Goal: Information Seeking & Learning: Learn about a topic

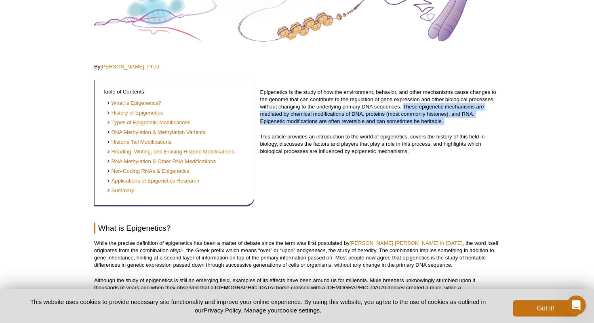
drag, startPoint x: 404, startPoint y: 103, endPoint x: 447, endPoint y: 130, distance: 50.5
click at [447, 130] on div "Epigenetics is the study of how the environment, behavior, and other mechanisms…" at bounding box center [380, 139] width 240 height 134
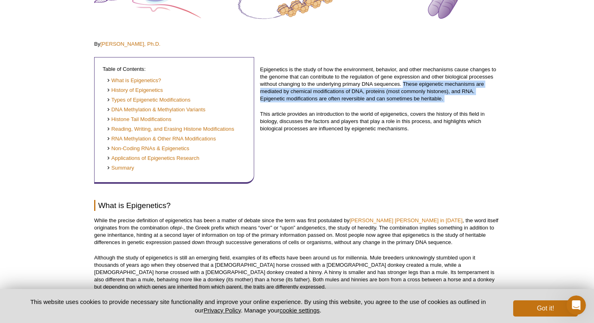
scroll to position [156, 0]
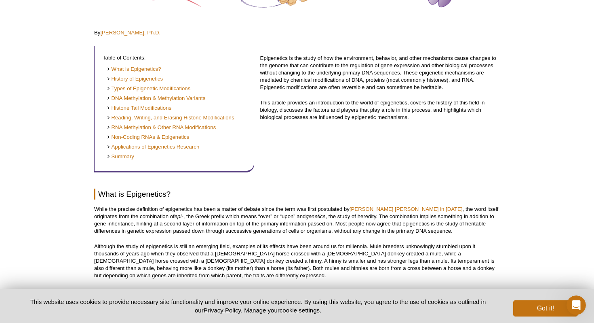
click at [447, 131] on div "Epigenetics is the study of how the environment, behavior, and other mechanisms…" at bounding box center [380, 105] width 240 height 134
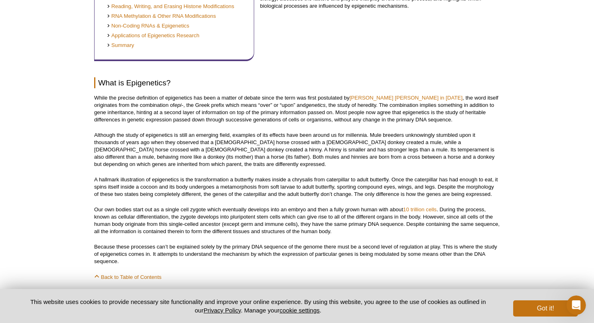
scroll to position [287, 0]
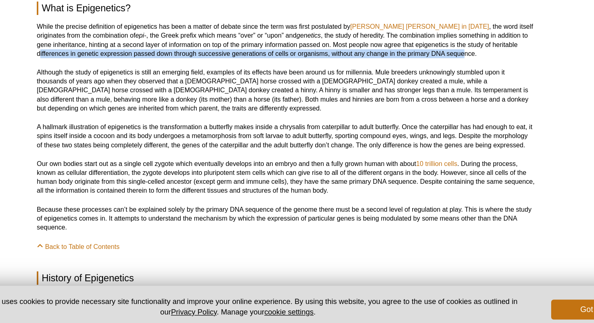
drag, startPoint x: 96, startPoint y: 103, endPoint x: 441, endPoint y: 105, distance: 345.6
click at [441, 103] on p "While the precise definition of epigenetics has been a matter of debate since t…" at bounding box center [297, 88] width 406 height 29
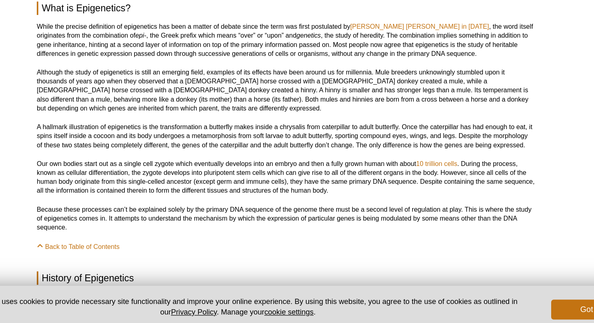
click at [442, 103] on p "While the precise definition of epigenetics has been a matter of debate since t…" at bounding box center [297, 88] width 406 height 29
drag, startPoint x: 355, startPoint y: 103, endPoint x: 459, endPoint y: 100, distance: 103.9
click at [459, 100] on p "While the precise definition of epigenetics has been a matter of debate since t…" at bounding box center [297, 88] width 406 height 29
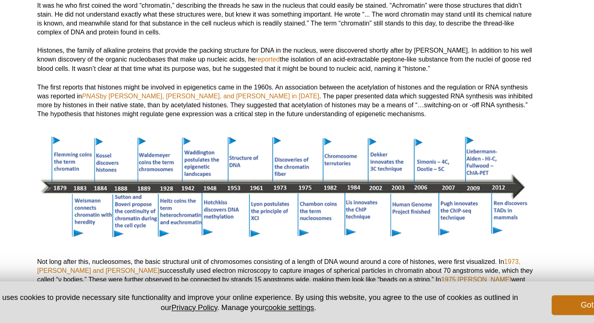
scroll to position [728, 0]
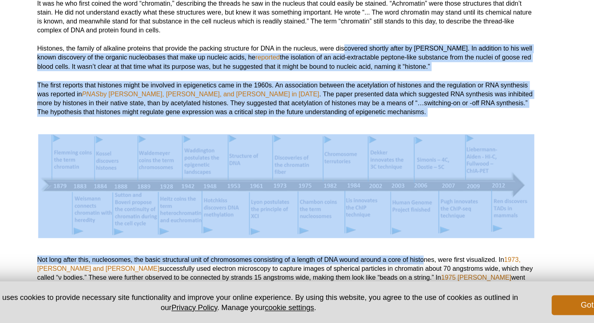
drag, startPoint x: 343, startPoint y: 105, endPoint x: 410, endPoint y: 271, distance: 179.4
click at [410, 271] on p "Not long after this, nucleosomes, the basic structural unit of chromosomes cons…" at bounding box center [297, 286] width 406 height 36
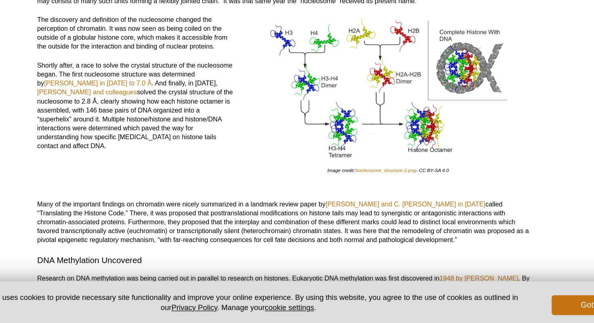
scroll to position [970, 0]
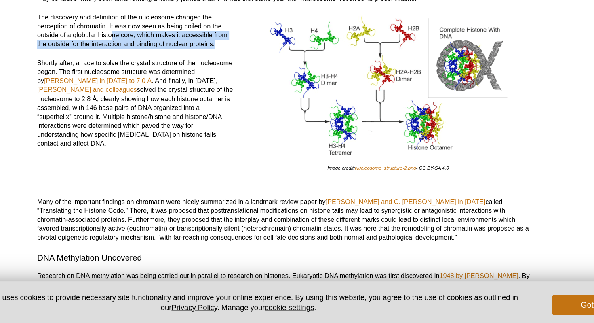
drag, startPoint x: 156, startPoint y: 89, endPoint x: 253, endPoint y: 101, distance: 97.0
click at [253, 99] on p "The discovery and definition of the nucleosome changed the perception of chroma…" at bounding box center [174, 84] width 160 height 29
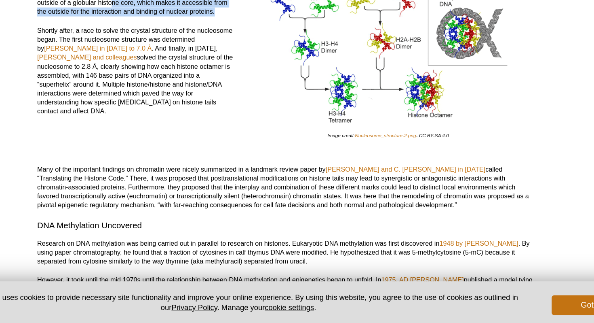
scroll to position [998, 0]
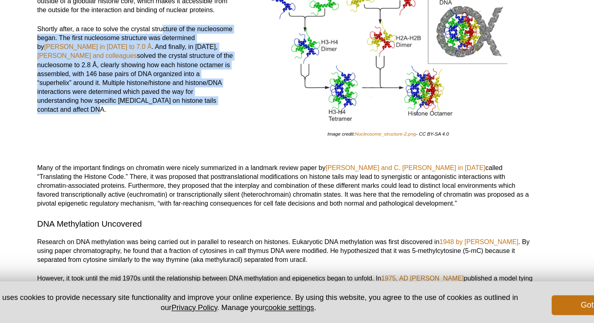
drag, startPoint x: 196, startPoint y: 83, endPoint x: 232, endPoint y: 142, distance: 69.5
click at [232, 142] on p "Shortly after, a race to solve the crystal structure of the nucleosome began. T…" at bounding box center [174, 116] width 160 height 73
click at [237, 149] on div "The discovery and definition of the nucleosome changed the perception of chroma…" at bounding box center [174, 115] width 160 height 144
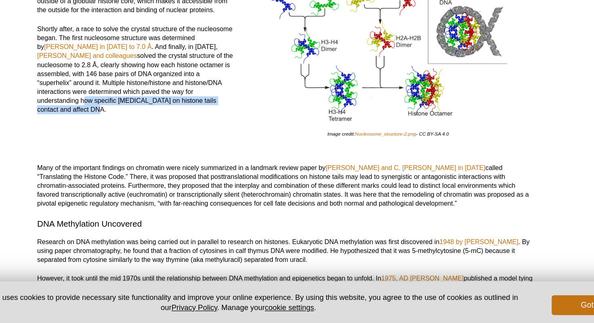
drag, startPoint x: 188, startPoint y: 136, endPoint x: 198, endPoint y: 147, distance: 14.6
click at [198, 147] on p "Shortly after, a race to solve the crystal structure of the nucleosome began. T…" at bounding box center [174, 116] width 160 height 73
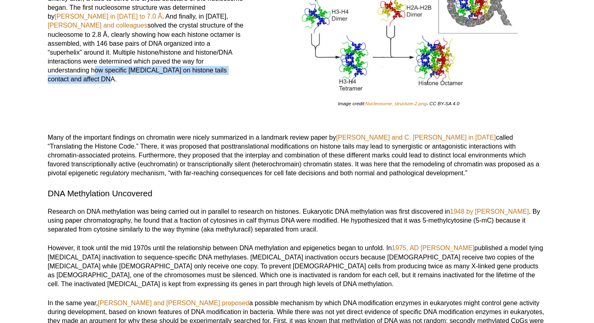
scroll to position [1081, 0]
